Goal: Information Seeking & Learning: Learn about a topic

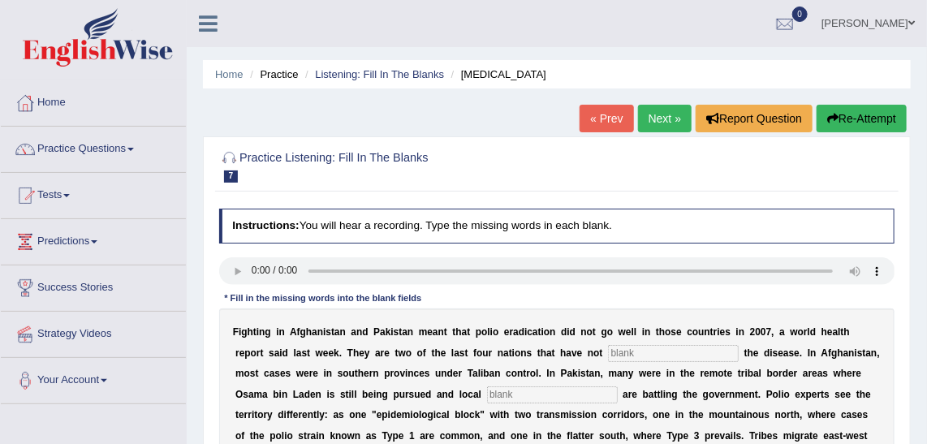
click at [672, 115] on link "Next »" at bounding box center [665, 119] width 54 height 28
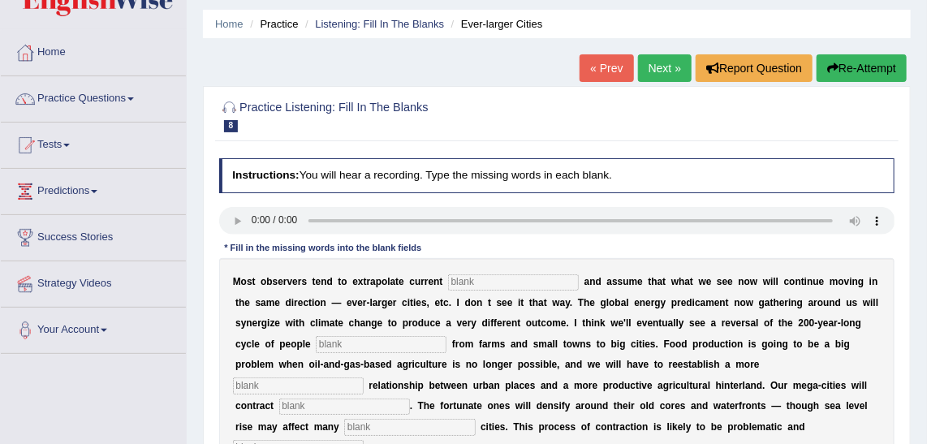
scroll to position [73, 0]
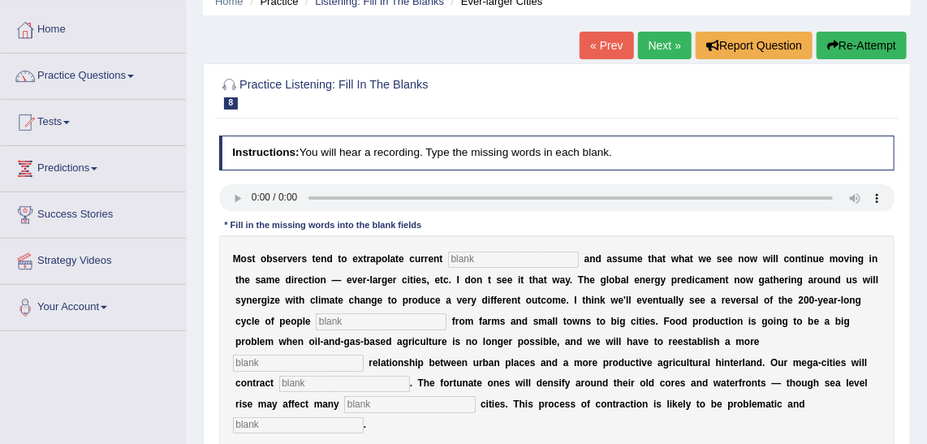
click at [528, 257] on input "text" at bounding box center [513, 260] width 131 height 16
type input "trends"
click at [317, 322] on input "text" at bounding box center [381, 321] width 131 height 16
type input "moving"
click at [364, 355] on input "text" at bounding box center [298, 363] width 131 height 16
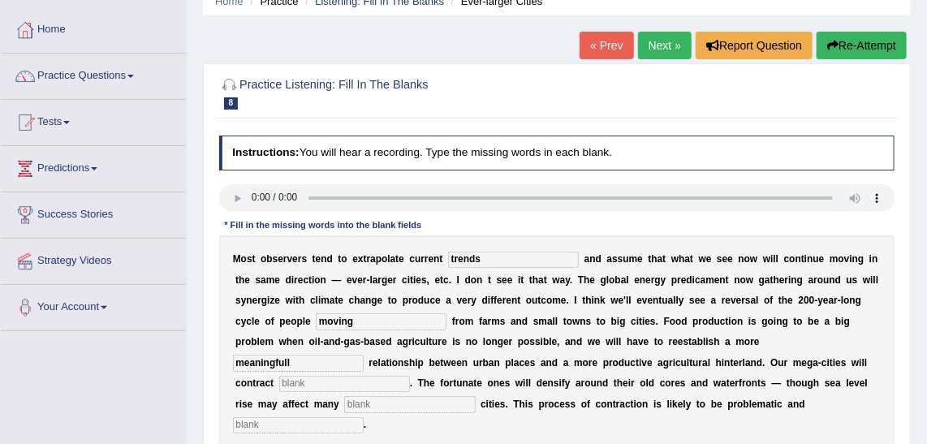
type input "meaningfull"
click at [410, 376] on input "text" at bounding box center [344, 384] width 131 height 16
type input "substansially"
click at [581, 402] on div "M o s t o b s e r v e r s t e n d t o e x t r a p o l a t e c u r r e n t trend…" at bounding box center [557, 342] width 676 height 214
click at [475, 396] on input "text" at bounding box center [409, 404] width 131 height 16
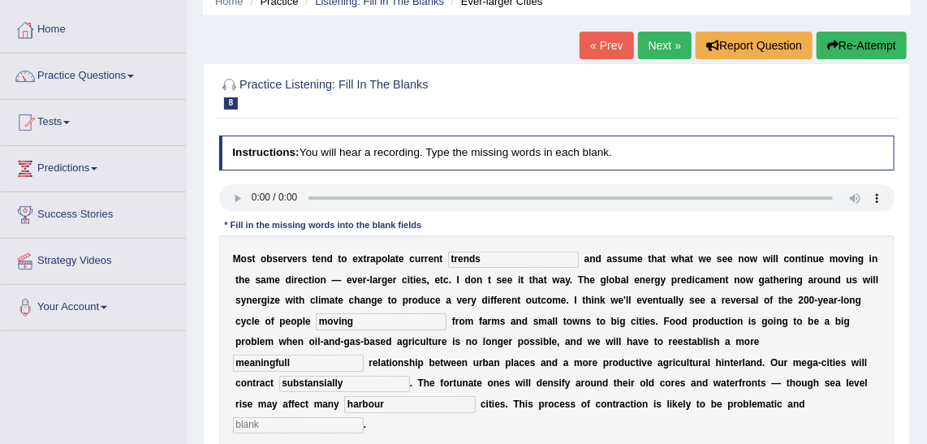
type input "harbour"
click at [364, 417] on input "text" at bounding box center [298, 425] width 131 height 16
type input "disorderly"
click at [410, 376] on input "substansially" at bounding box center [344, 384] width 131 height 16
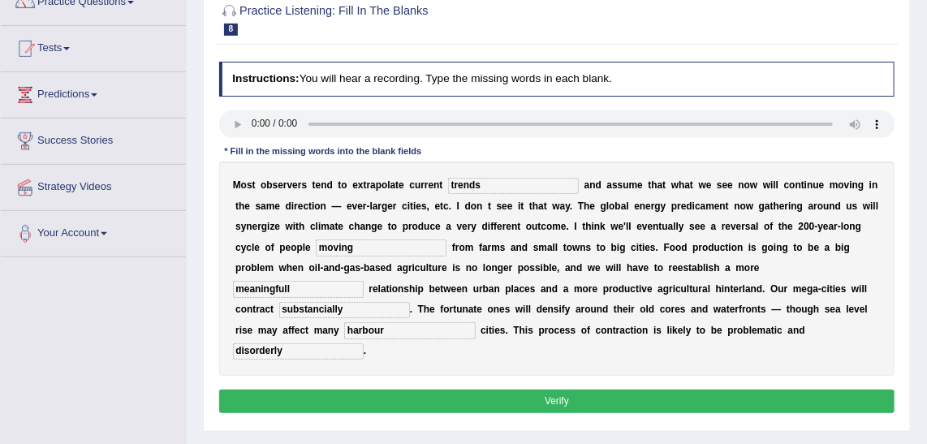
scroll to position [221, 0]
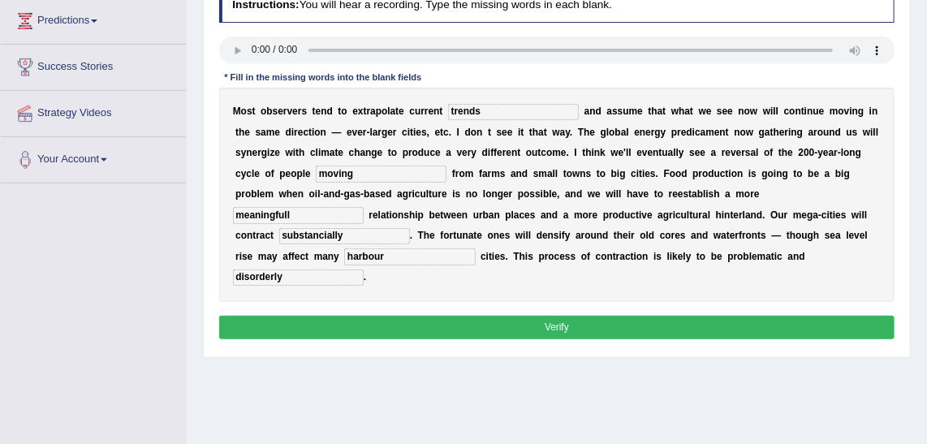
type input "substancially"
click at [460, 316] on button "Verify" at bounding box center [557, 328] width 676 height 24
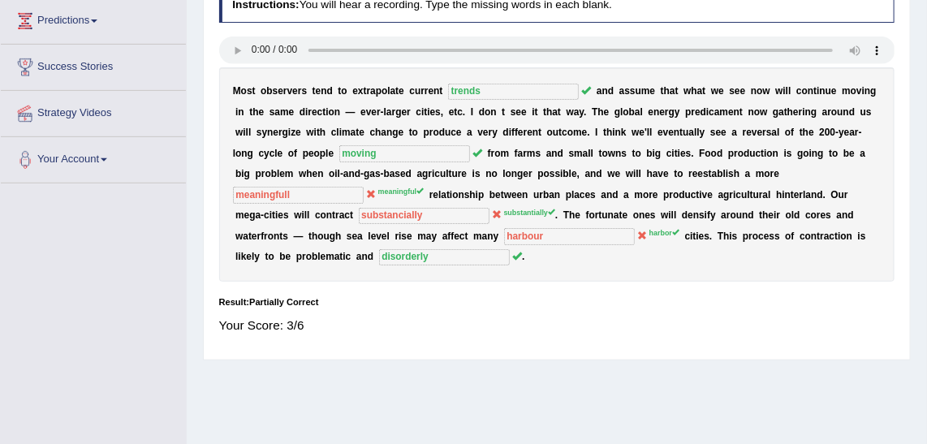
scroll to position [0, 0]
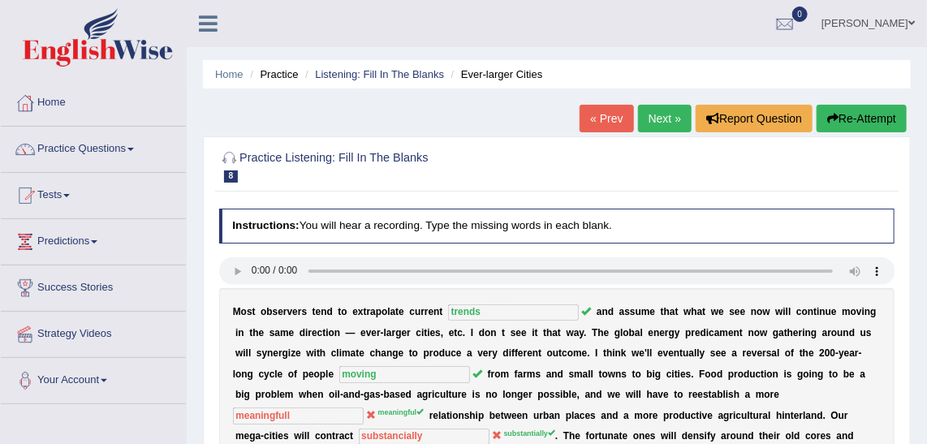
click at [673, 106] on link "Next »" at bounding box center [665, 119] width 54 height 28
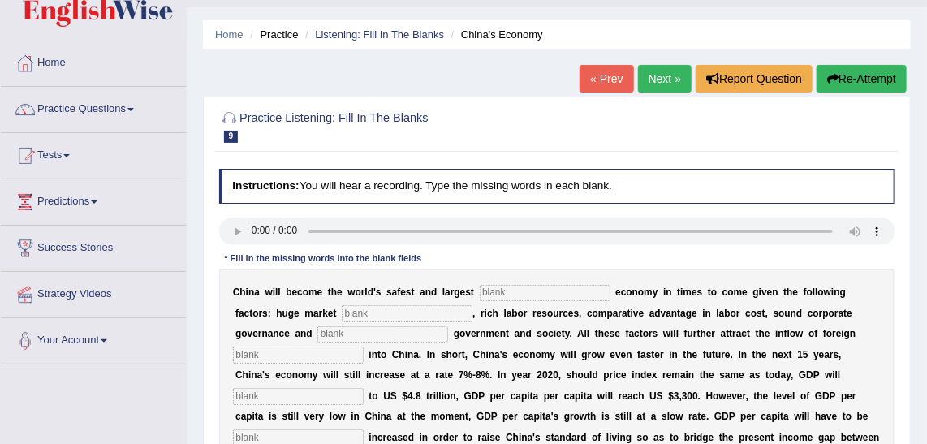
scroll to position [73, 0]
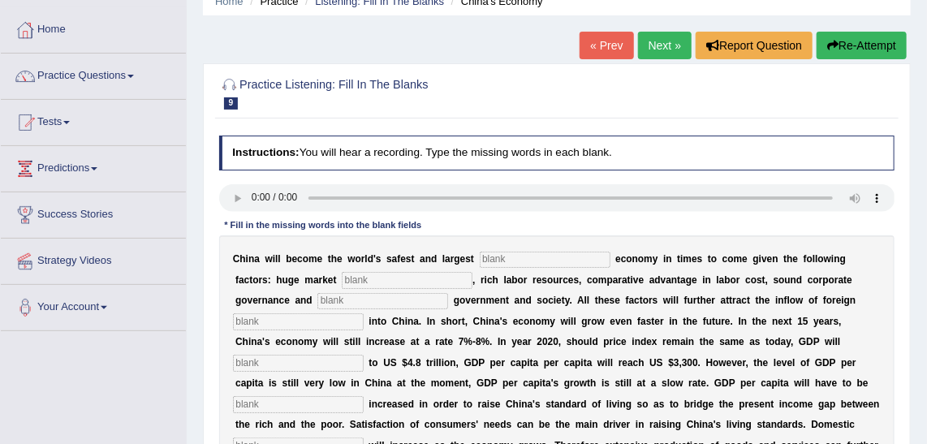
click at [538, 252] on input "text" at bounding box center [545, 260] width 131 height 16
type input "investmoent"
click at [348, 261] on b "w" at bounding box center [351, 258] width 7 height 11
click at [355, 274] on input "text" at bounding box center [407, 280] width 131 height 16
type input "potentiall"
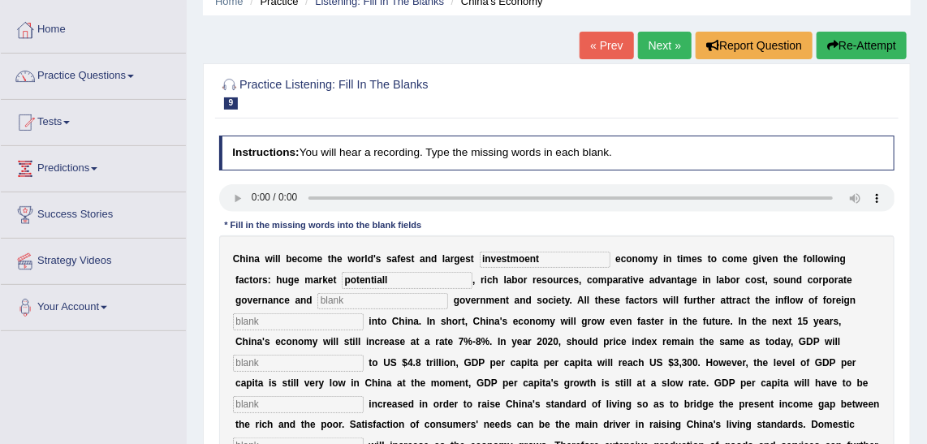
click at [318, 303] on input "text" at bounding box center [383, 301] width 131 height 16
type input "stable"
click at [342, 279] on input "potentiall" at bounding box center [407, 280] width 131 height 16
type input "potential"
click at [364, 313] on input "text" at bounding box center [298, 321] width 131 height 16
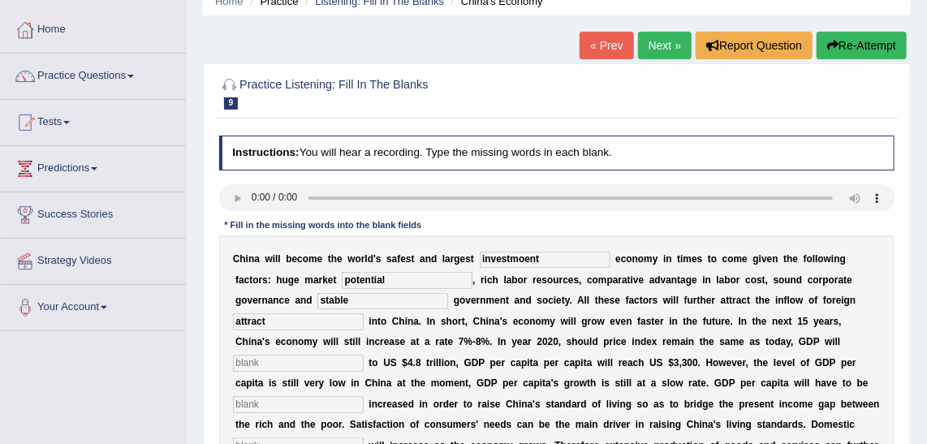
type input "attract"
click at [364, 355] on input "text" at bounding box center [298, 363] width 131 height 16
type input "amount"
click at [364, 396] on input "text" at bounding box center [298, 404] width 131 height 16
click at [364, 396] on input "futher" at bounding box center [298, 404] width 131 height 16
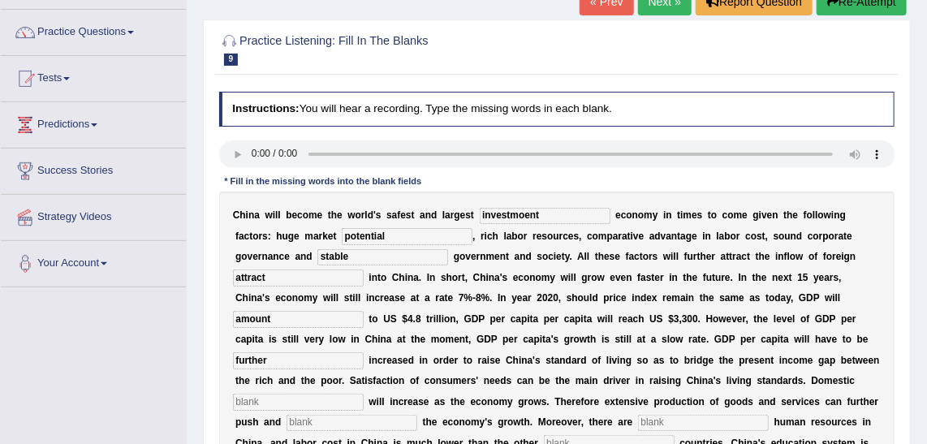
scroll to position [147, 0]
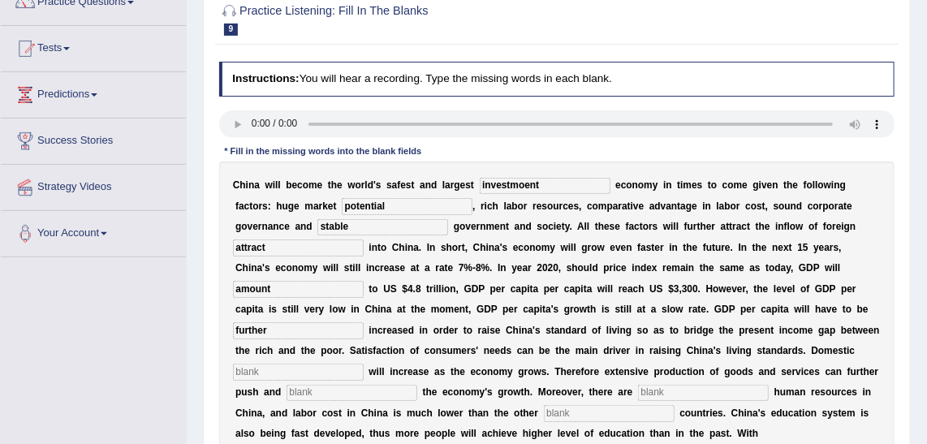
type input "further"
click at [364, 364] on input "text" at bounding box center [298, 372] width 131 height 16
type input "demand"
click at [417, 385] on input "text" at bounding box center [352, 393] width 131 height 16
type input "sustained"
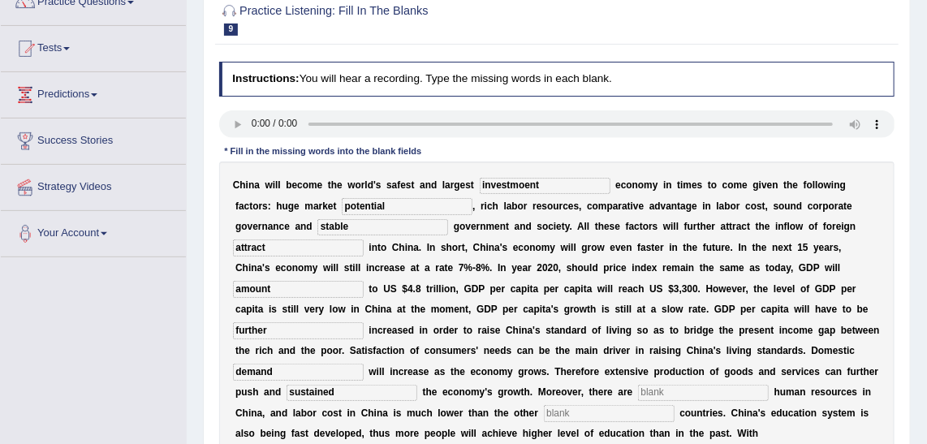
click at [769, 385] on input "text" at bounding box center [703, 393] width 131 height 16
type input "abundend"
click at [611, 379] on div "C h i n a w i l l b e c o m e t h e w o r l d ' s s a f e s t a n d l a r g e s…" at bounding box center [557, 331] width 676 height 339
click at [643, 405] on input "text" at bounding box center [609, 413] width 131 height 16
type input "industrilize"
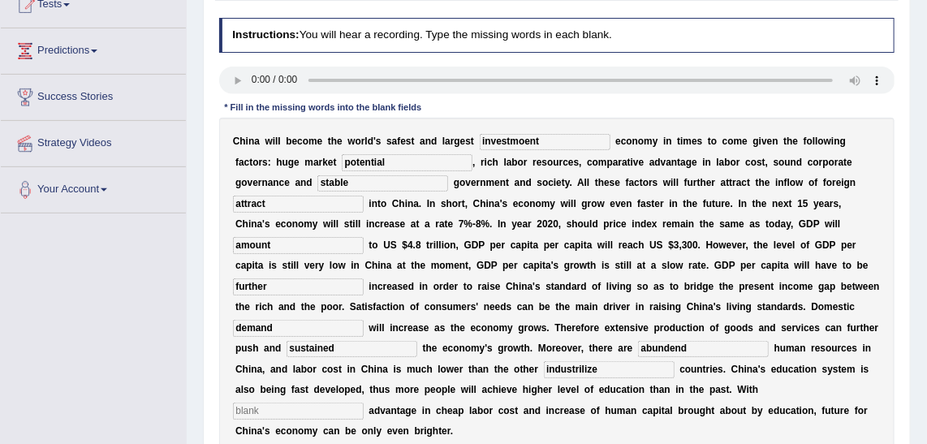
scroll to position [221, 0]
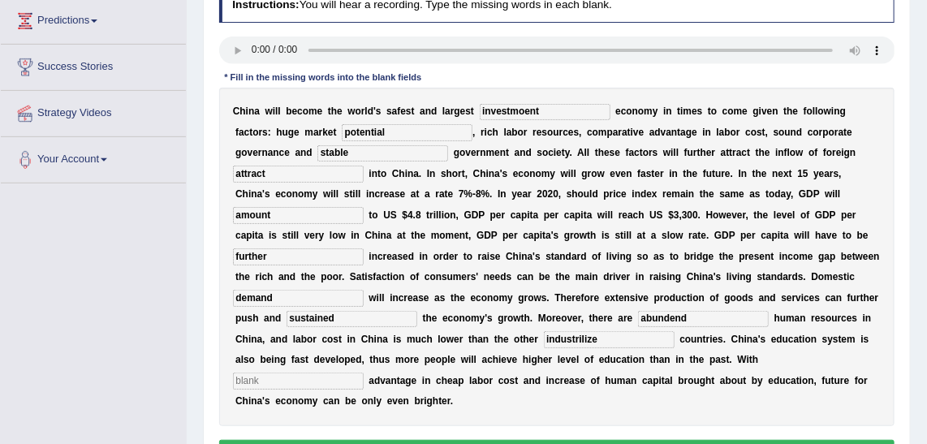
click at [364, 373] on input "text" at bounding box center [298, 381] width 131 height 16
type input "comparitive"
click at [507, 116] on input "investmoent" at bounding box center [545, 112] width 131 height 16
type input "investment"
click at [364, 207] on input "amount" at bounding box center [298, 215] width 131 height 16
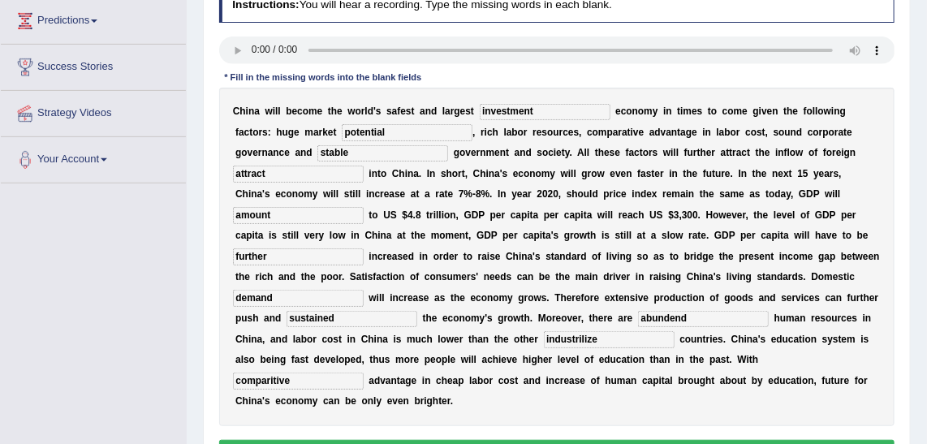
click at [364, 248] on input "further" at bounding box center [298, 256] width 131 height 16
click at [364, 290] on input "demand" at bounding box center [298, 298] width 131 height 16
click at [417, 311] on input "sustained" at bounding box center [352, 319] width 131 height 16
click at [642, 331] on input "industrilize" at bounding box center [609, 339] width 131 height 16
type input "industrilise"
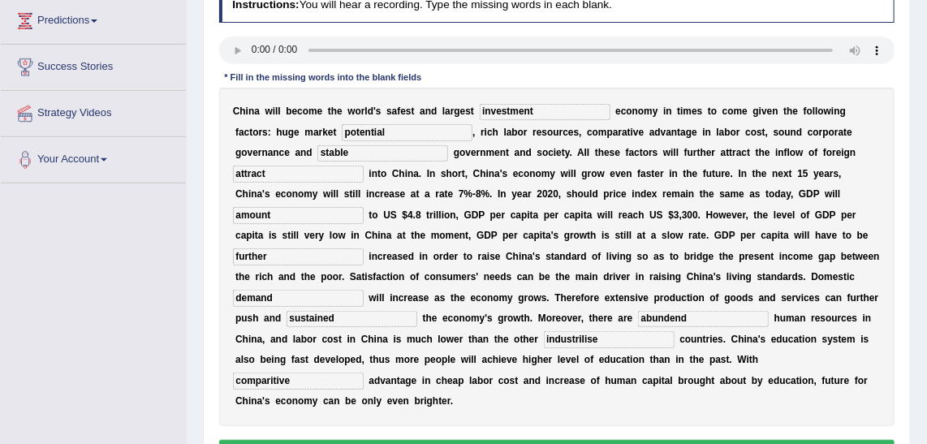
click at [514, 440] on button "Verify" at bounding box center [557, 452] width 676 height 24
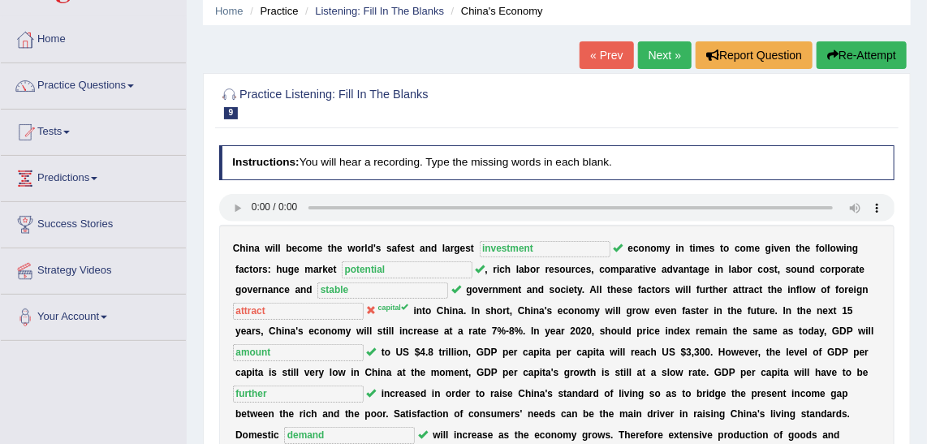
scroll to position [0, 0]
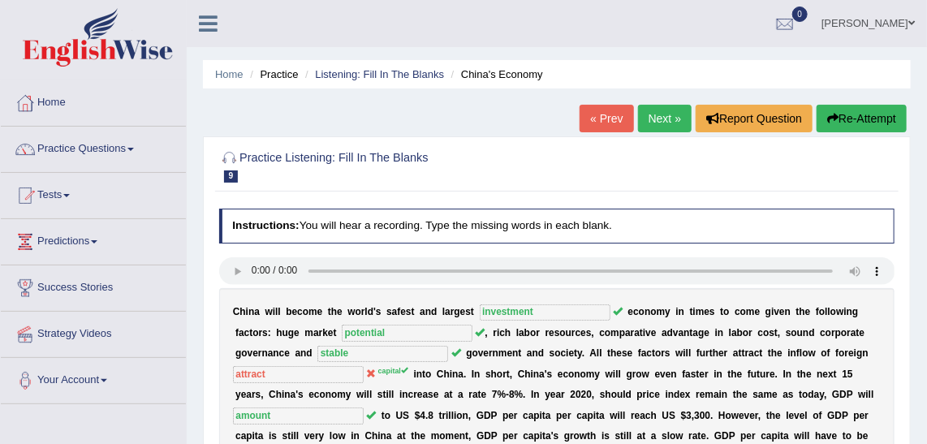
click at [649, 116] on link "Next »" at bounding box center [665, 119] width 54 height 28
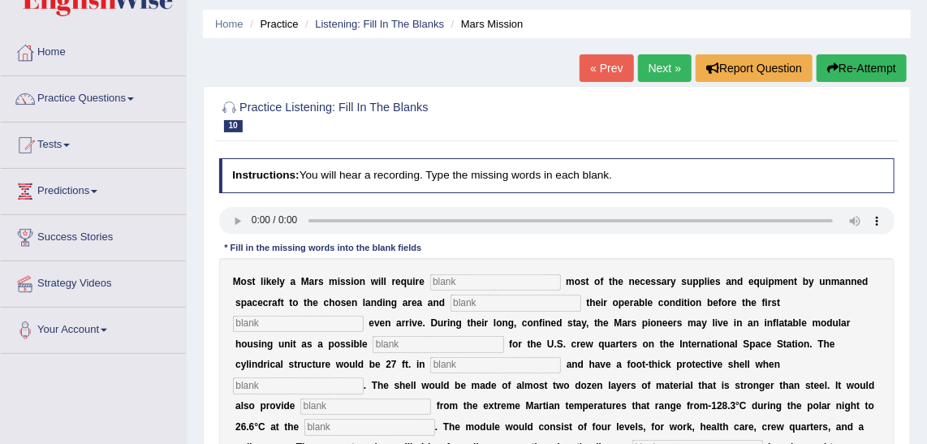
scroll to position [73, 0]
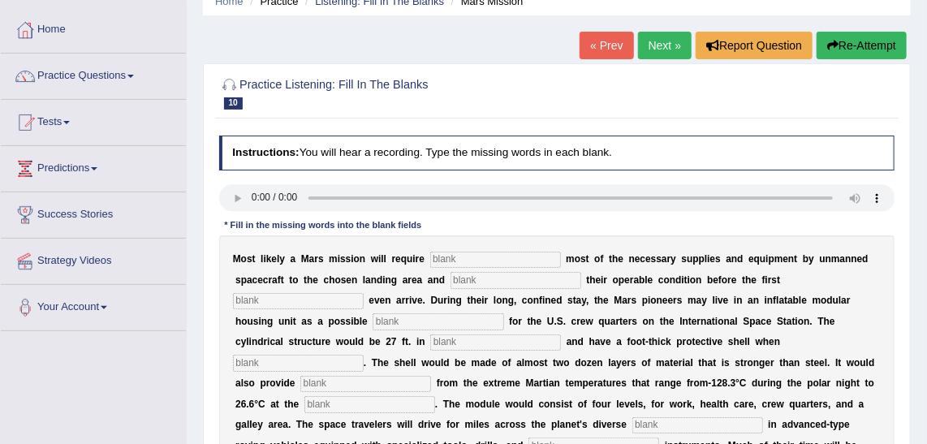
click at [472, 262] on input "text" at bounding box center [495, 260] width 131 height 16
type input "transporting"
click at [451, 287] on input "text" at bounding box center [516, 280] width 131 height 16
type input "confirming"
click at [364, 293] on input "text" at bounding box center [298, 301] width 131 height 16
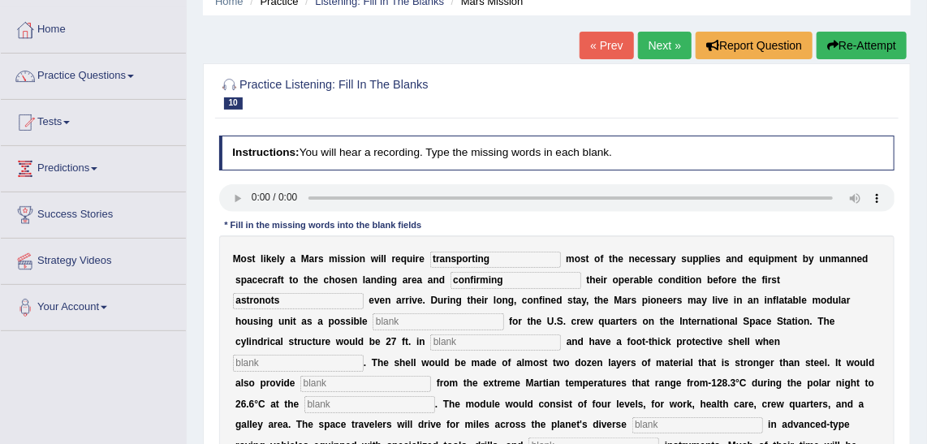
type input "astronots"
click at [503, 313] on input "text" at bounding box center [438, 321] width 131 height 16
type input "replacement"
click at [561, 335] on input "text" at bounding box center [495, 343] width 131 height 16
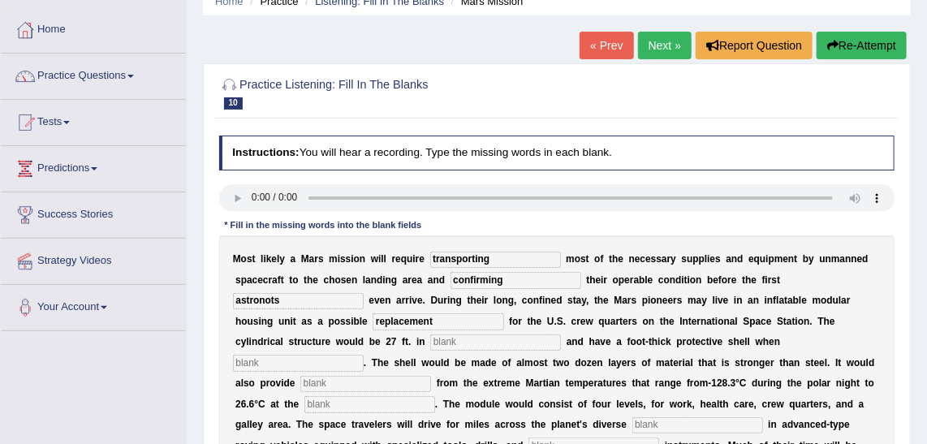
click at [561, 335] on input "text" at bounding box center [495, 343] width 131 height 16
type input "diameter"
click at [84, 155] on link "Predictions" at bounding box center [93, 166] width 185 height 41
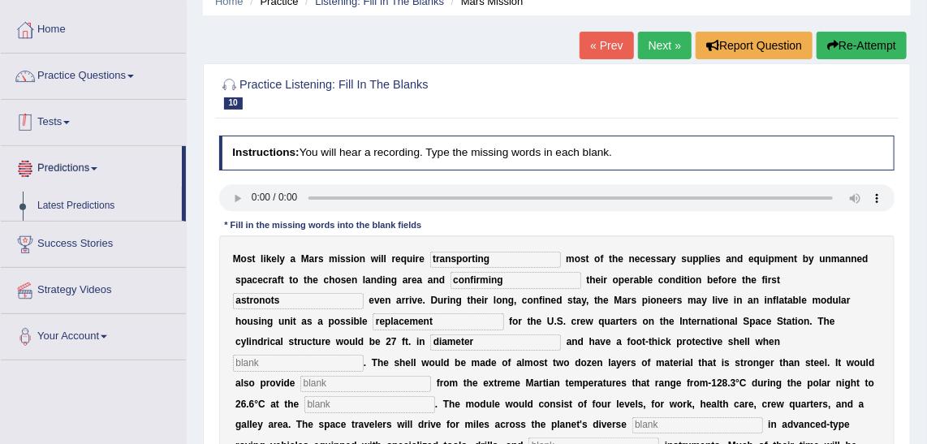
click at [70, 122] on span at bounding box center [66, 122] width 6 height 3
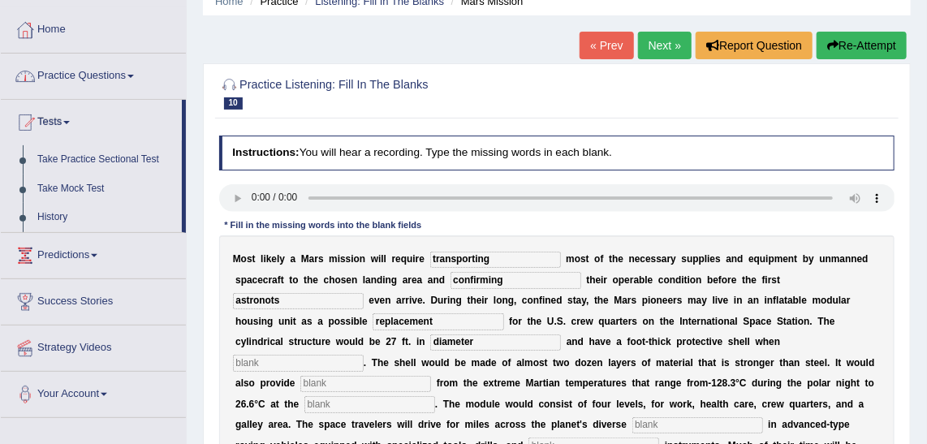
click at [115, 80] on link "Practice Questions" at bounding box center [93, 74] width 185 height 41
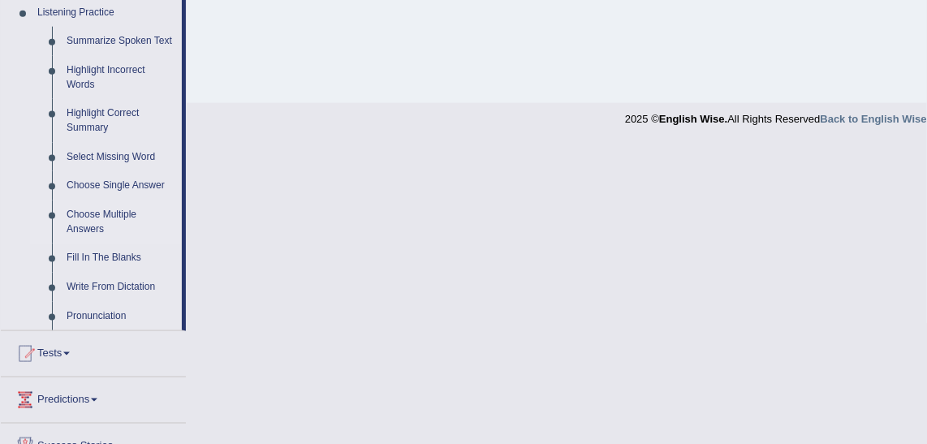
scroll to position [676, 0]
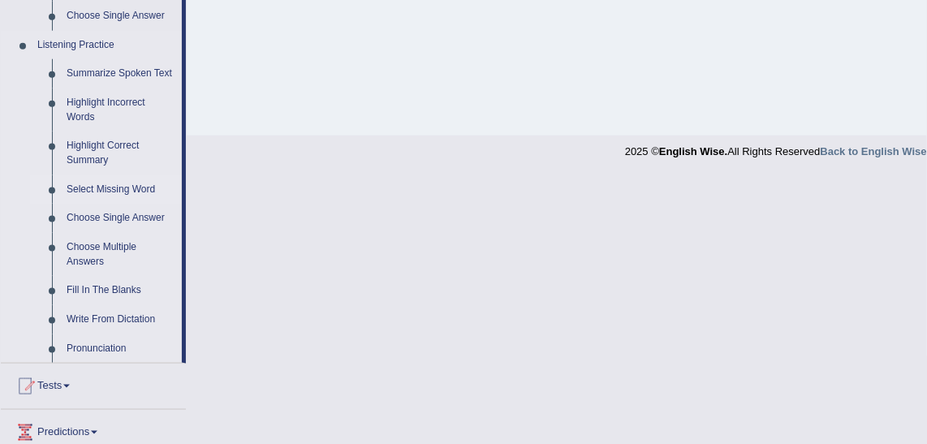
click at [131, 180] on link "Select Missing Word" at bounding box center [120, 189] width 123 height 29
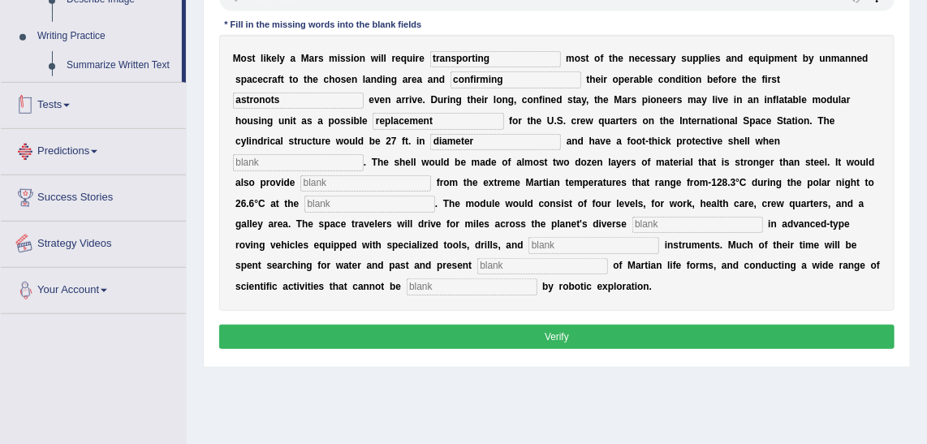
scroll to position [408, 0]
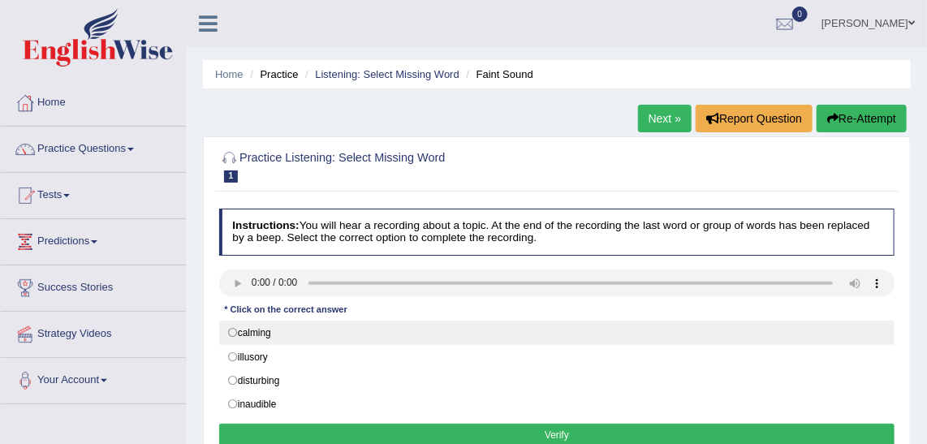
click at [233, 328] on label "calming" at bounding box center [557, 333] width 676 height 24
radio input "true"
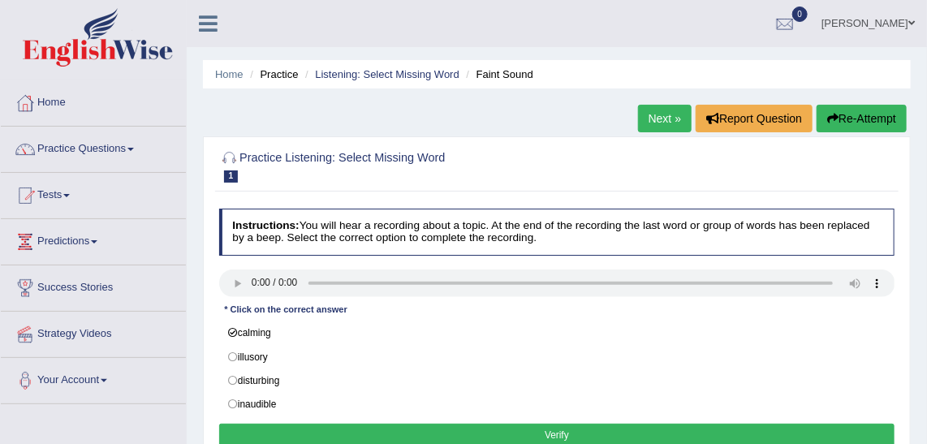
click at [464, 428] on button "Verify" at bounding box center [557, 436] width 676 height 24
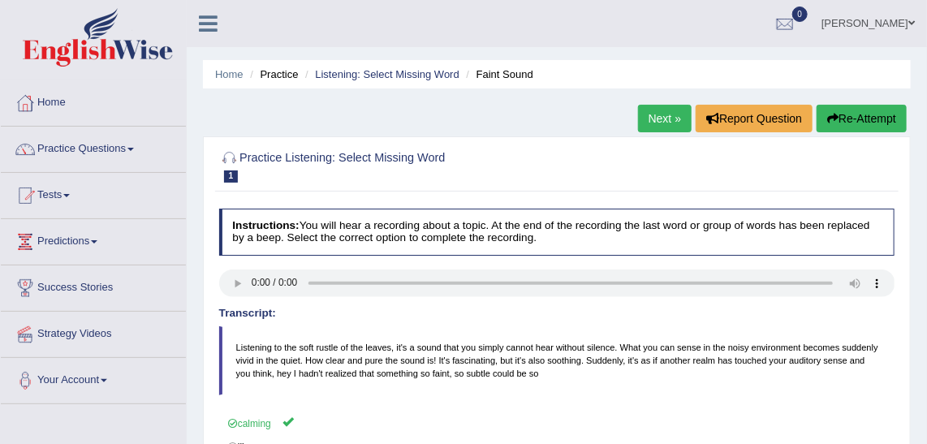
click at [673, 127] on link "Next »" at bounding box center [665, 119] width 54 height 28
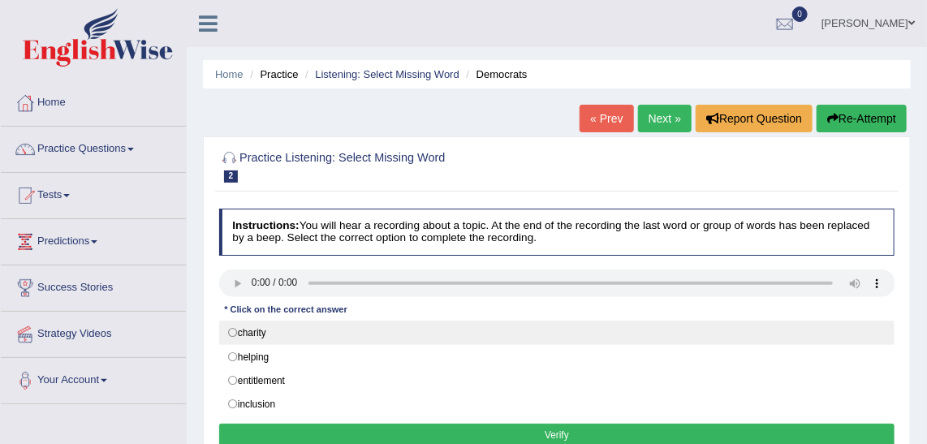
click at [284, 333] on label "charity" at bounding box center [557, 333] width 676 height 24
radio input "true"
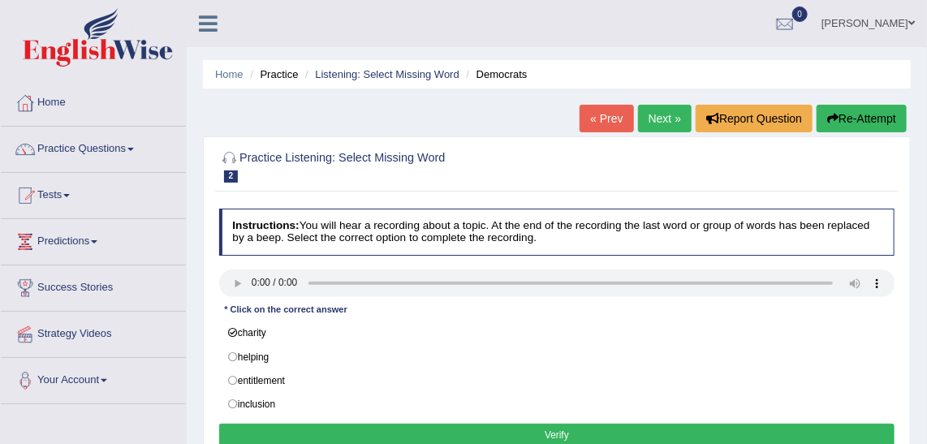
click at [377, 432] on button "Verify" at bounding box center [557, 436] width 676 height 24
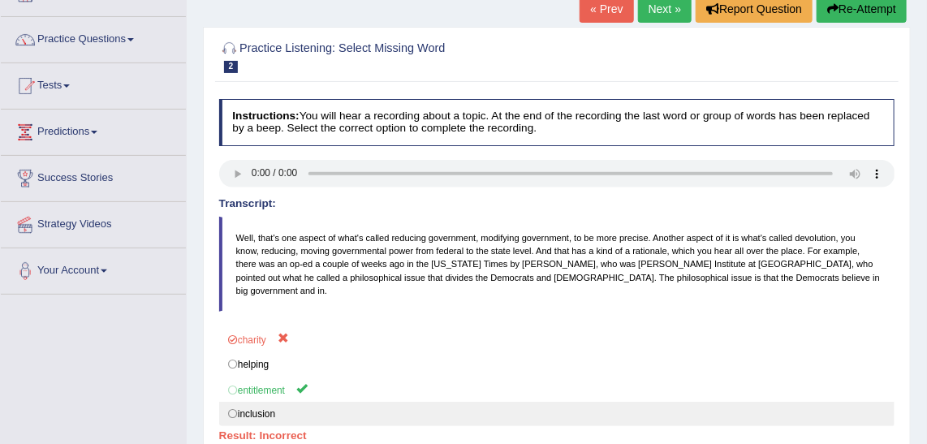
scroll to position [221, 0]
